Goal: Information Seeking & Learning: Learn about a topic

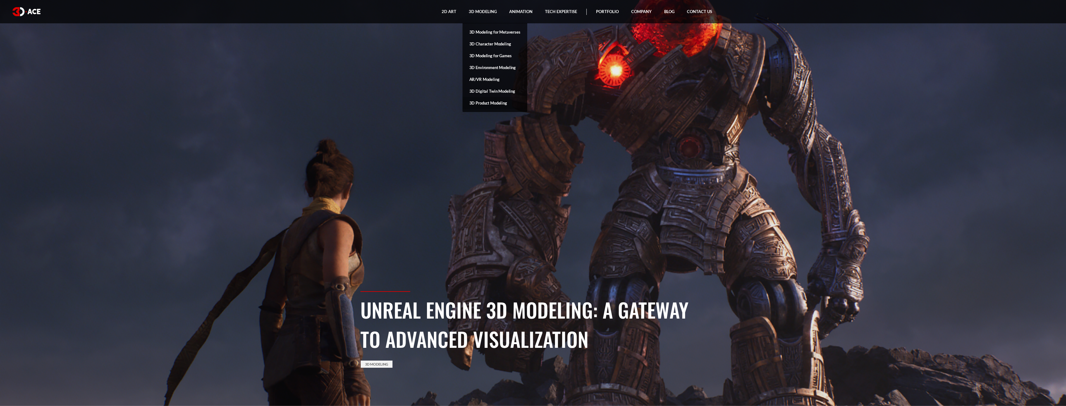
click at [502, 102] on link "3D Product Modeling" at bounding box center [494, 103] width 65 height 12
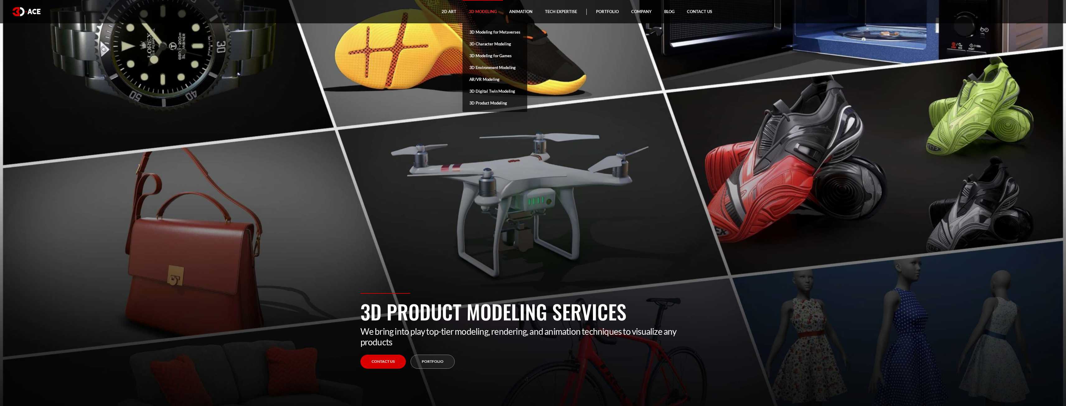
click at [477, 83] on link "AR/VR Modeling" at bounding box center [494, 79] width 65 height 12
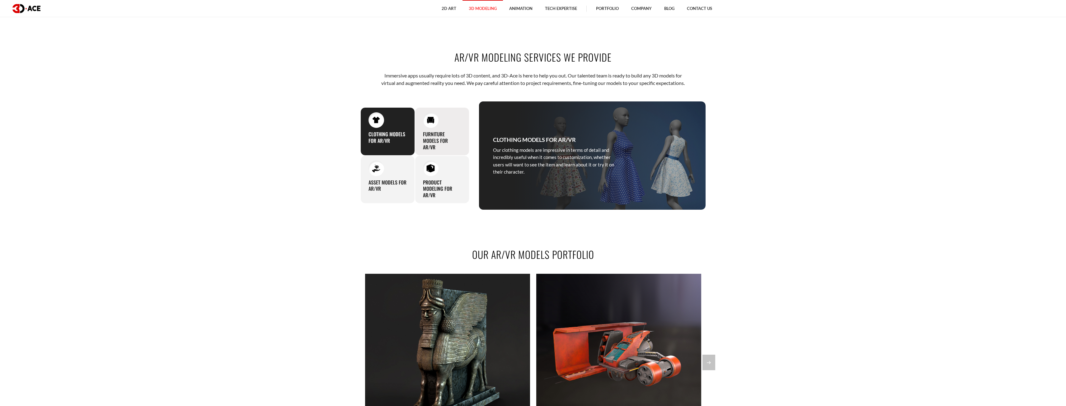
scroll to position [405, 0]
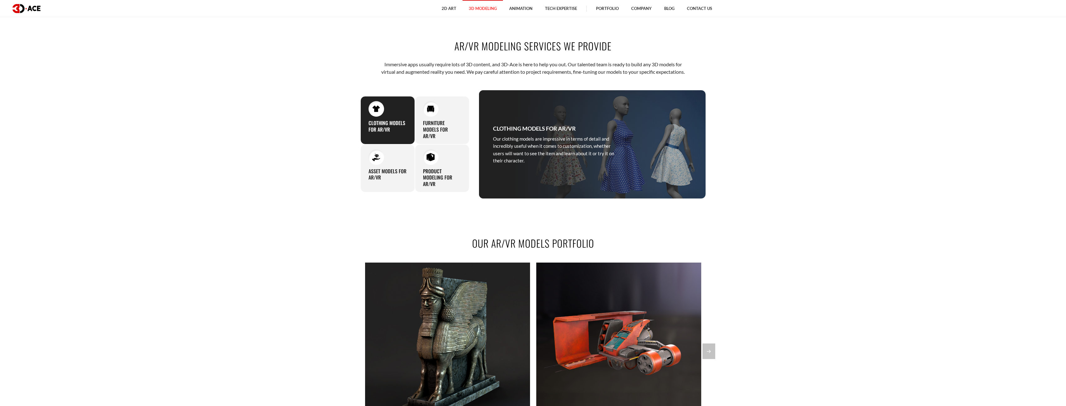
click at [443, 99] on div "Clothing Models for AR/VR Our clothing models are impressive in terms of detail…" at bounding box center [415, 144] width 118 height 109
click at [443, 117] on div "Furniture models for AR/VR Artists at 3D-Ace know all the ins and outs of quali…" at bounding box center [442, 120] width 54 height 48
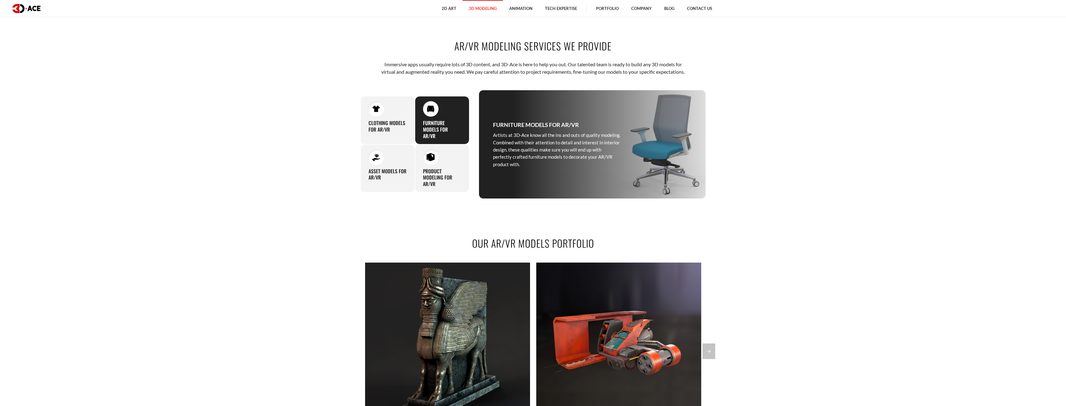
click at [526, 165] on p "Artists at 3D-Ace know all the ins and outs of quality modeling. Combined with …" at bounding box center [557, 150] width 128 height 36
click at [432, 126] on div "Furniture models for AR/VR Artists at 3D-Ace know all the ins and outs of quali…" at bounding box center [442, 120] width 54 height 48
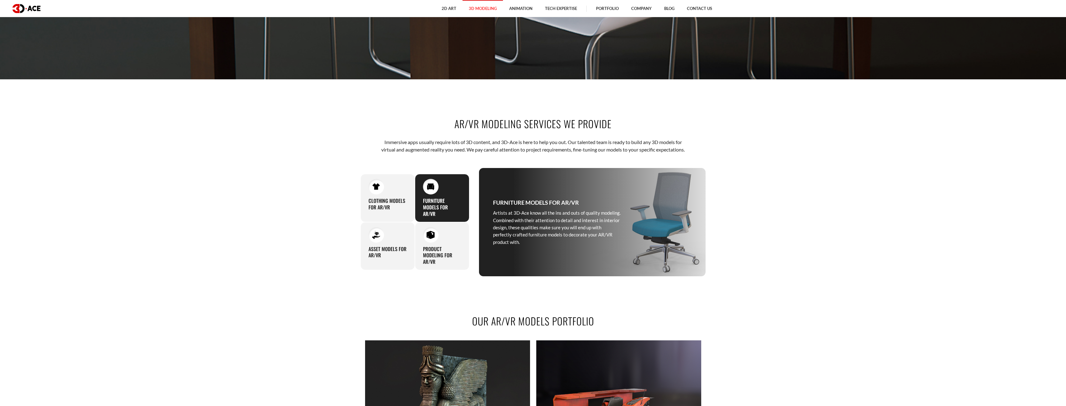
scroll to position [311, 0]
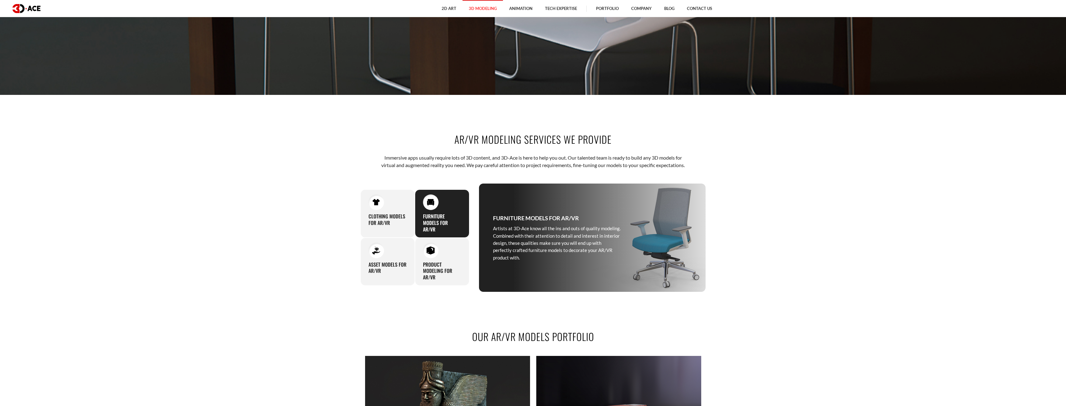
click at [597, 232] on div "Furniture models for AR/VR Artists at 3D-Ace know all the ins and outs of quali…" at bounding box center [557, 238] width 156 height 108
click at [570, 221] on div "Furniture models for AR/VR Artists at 3D-Ace know all the ins and outs of quali…" at bounding box center [557, 238] width 156 height 108
click at [556, 223] on h3 "Furniture models for AR/VR" at bounding box center [536, 218] width 86 height 9
click at [376, 275] on h3 "Asset models for AR/VR" at bounding box center [388, 267] width 38 height 13
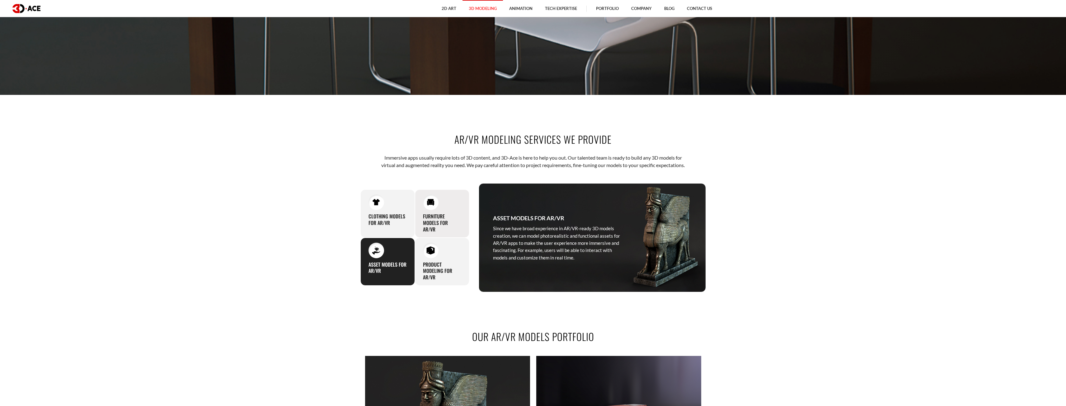
click at [432, 229] on h3 "Furniture models for AR/VR" at bounding box center [442, 222] width 38 height 19
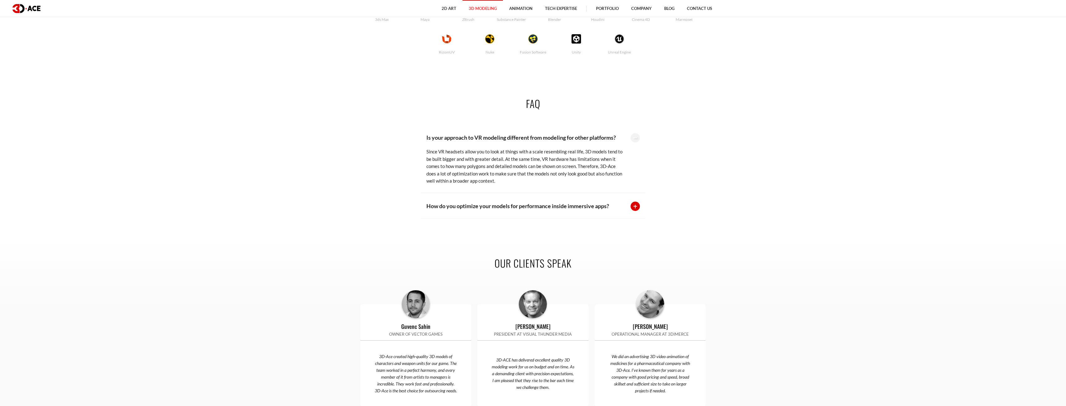
scroll to position [1587, 0]
